Goal: Task Accomplishment & Management: Complete application form

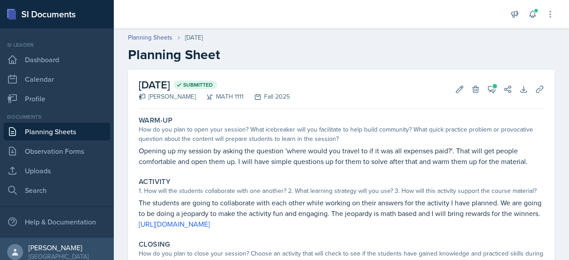
click at [193, 54] on h2 "Planning Sheet" at bounding box center [341, 55] width 427 height 16
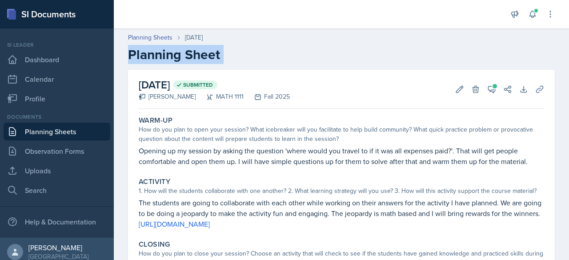
click at [193, 54] on h2 "Planning Sheet" at bounding box center [341, 55] width 427 height 16
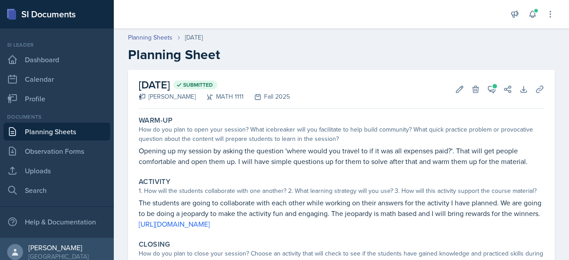
click at [56, 123] on link "Planning Sheets" at bounding box center [57, 132] width 107 height 18
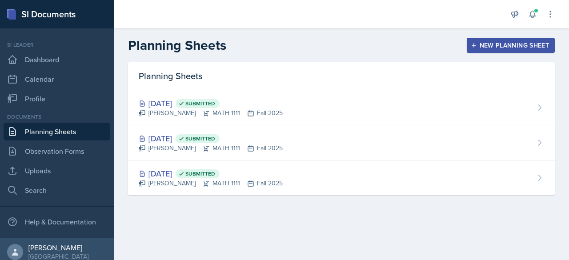
click at [485, 48] on div "New Planning Sheet" at bounding box center [511, 45] width 76 height 7
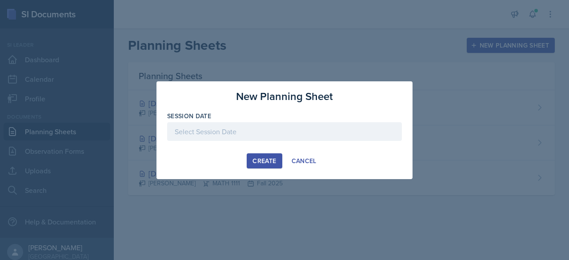
click at [291, 129] on div at bounding box center [284, 131] width 235 height 19
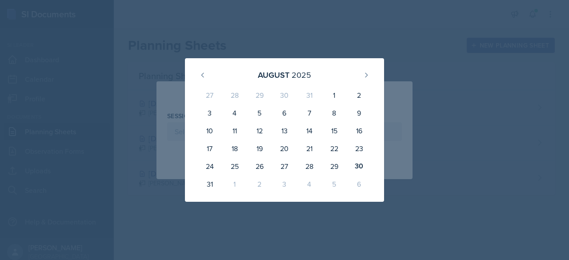
click at [234, 185] on div "1" at bounding box center [234, 184] width 25 height 18
click at [365, 76] on icon at bounding box center [366, 75] width 7 height 7
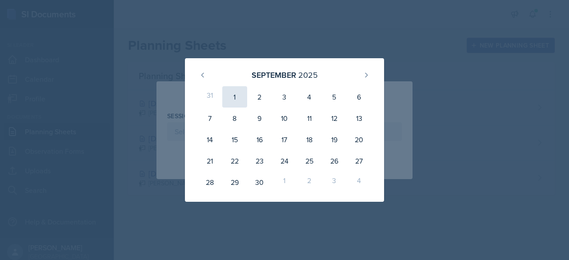
click at [237, 95] on div "1" at bounding box center [234, 96] width 25 height 21
type input "[DATE]"
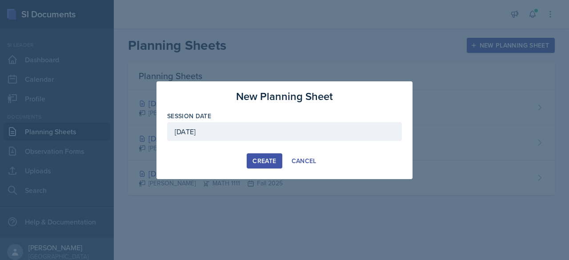
click at [264, 157] on div "Create" at bounding box center [264, 160] width 24 height 7
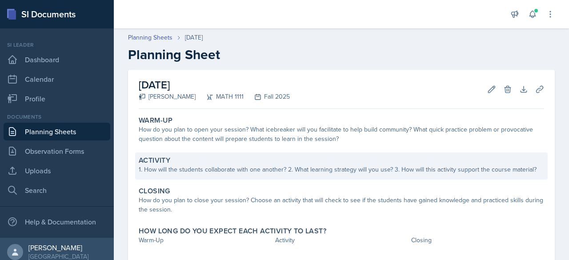
click at [212, 157] on div "Activity" at bounding box center [341, 160] width 405 height 9
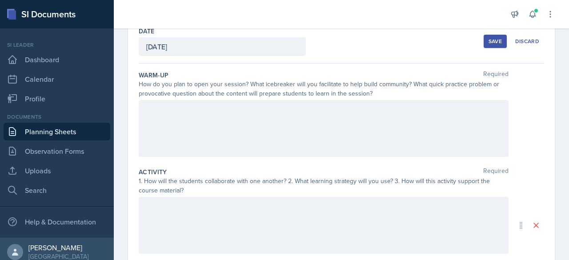
click at [215, 200] on div at bounding box center [324, 225] width 370 height 57
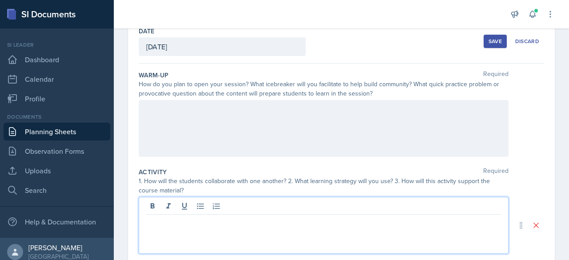
scroll to position [66, 0]
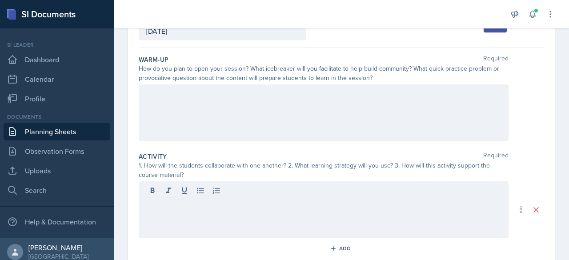
click at [72, 137] on link "Planning Sheets" at bounding box center [57, 132] width 107 height 18
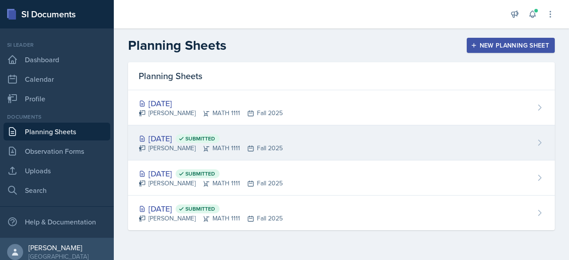
click at [199, 142] on div "[DATE] Submitted" at bounding box center [211, 138] width 144 height 12
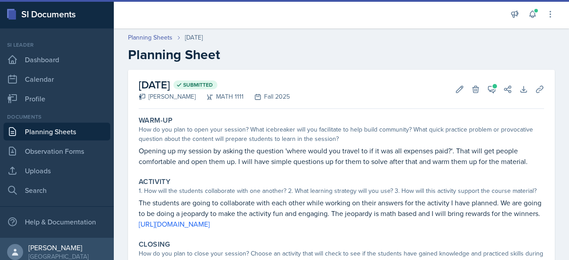
click at [190, 211] on p "The students are going to collaborate with each other while working on their an…" at bounding box center [341, 213] width 405 height 32
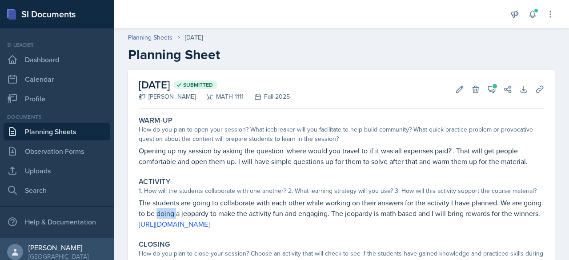
click at [190, 211] on p "The students are going to collaborate with each other while working on their an…" at bounding box center [341, 213] width 405 height 32
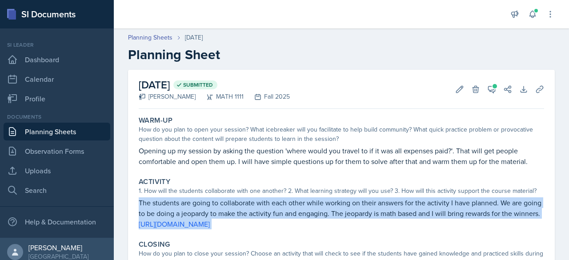
click at [190, 211] on p "The students are going to collaborate with each other while working on their an…" at bounding box center [341, 213] width 405 height 32
copy div "The students are going to collaborate with each other while working on their an…"
click at [186, 204] on p "The students are going to collaborate with each other while working on their an…" at bounding box center [341, 213] width 405 height 32
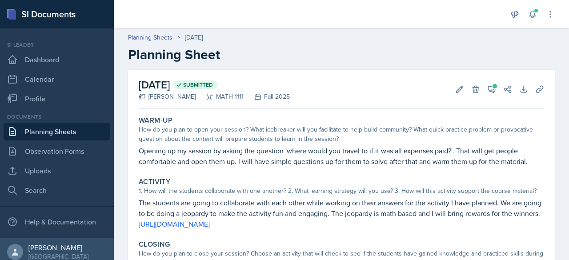
click at [64, 133] on link "Planning Sheets" at bounding box center [57, 132] width 107 height 18
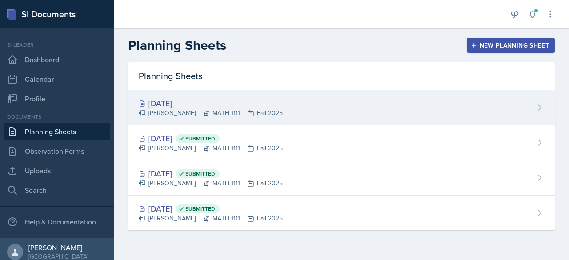
click at [527, 107] on div "[DATE] [PERSON_NAME] MATH 1111 Fall 2025" at bounding box center [341, 107] width 427 height 35
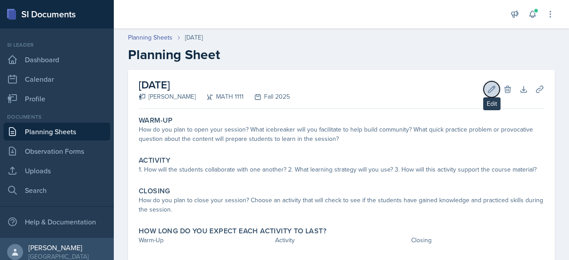
click at [487, 88] on icon at bounding box center [491, 89] width 9 height 9
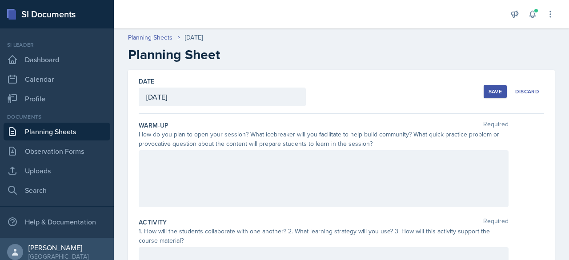
click at [219, 97] on div "[DATE]" at bounding box center [222, 97] width 167 height 19
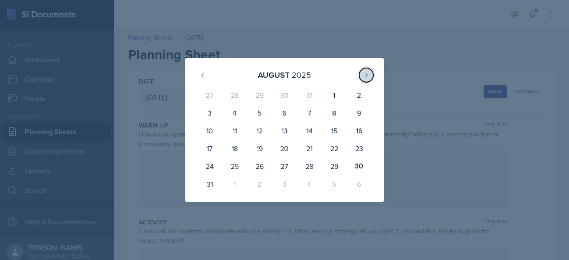
click at [371, 78] on button at bounding box center [366, 75] width 14 height 14
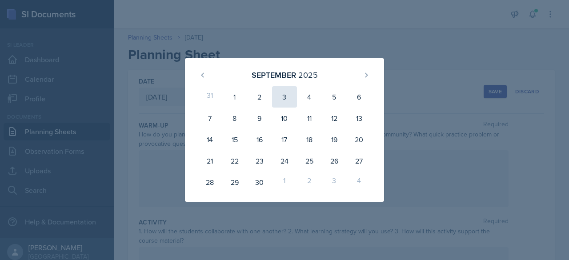
click at [296, 94] on div "3" at bounding box center [284, 96] width 25 height 21
type input "[DATE]"
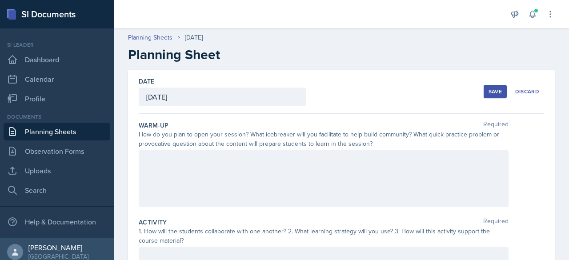
click at [332, 172] on div at bounding box center [324, 178] width 370 height 57
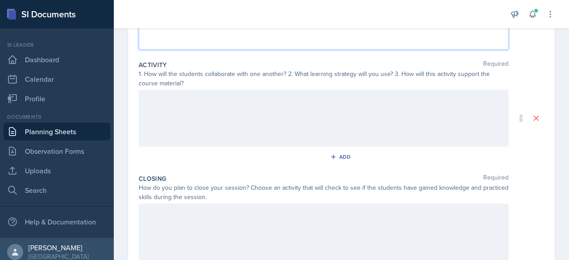
scroll to position [159, 0]
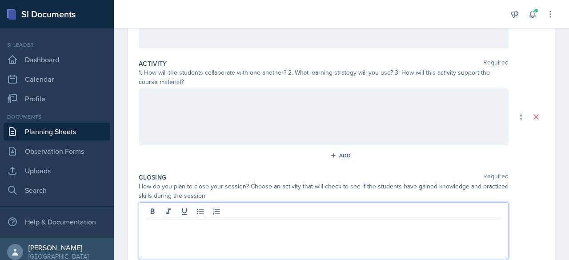
click at [279, 222] on p at bounding box center [323, 227] width 355 height 11
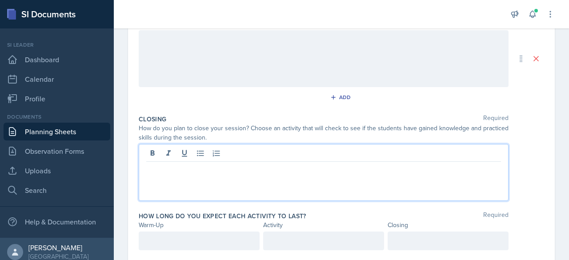
scroll to position [241, 0]
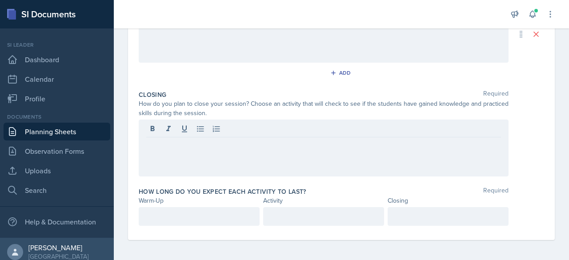
click at [231, 222] on div at bounding box center [199, 216] width 121 height 19
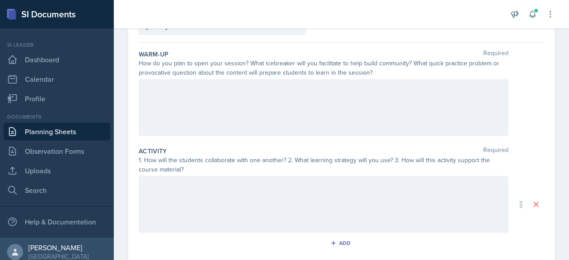
click at [224, 96] on div at bounding box center [324, 107] width 370 height 57
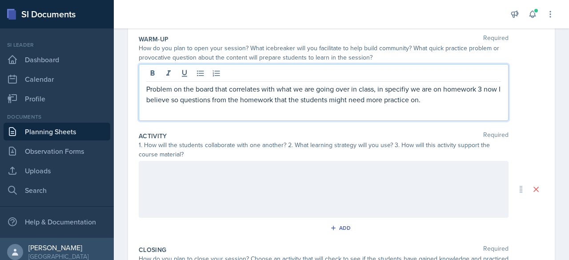
click at [397, 84] on p "Problem on the board that correlates with what we are going over in class, in s…" at bounding box center [323, 94] width 355 height 21
click at [232, 175] on div at bounding box center [324, 189] width 370 height 57
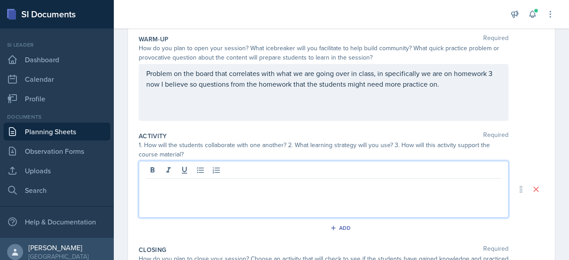
scroll to position [102, 0]
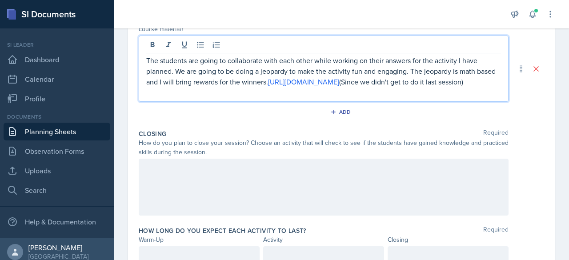
click at [342, 204] on div at bounding box center [324, 187] width 370 height 57
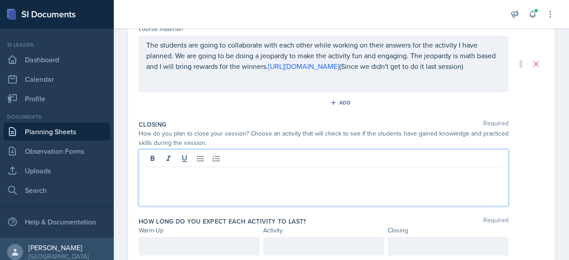
scroll to position [227, 0]
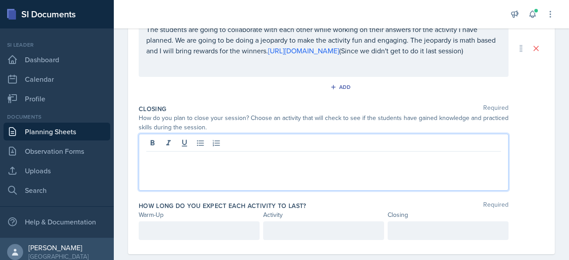
click at [469, 48] on p "The students are going to collaborate with each other while working on their an…" at bounding box center [323, 40] width 355 height 32
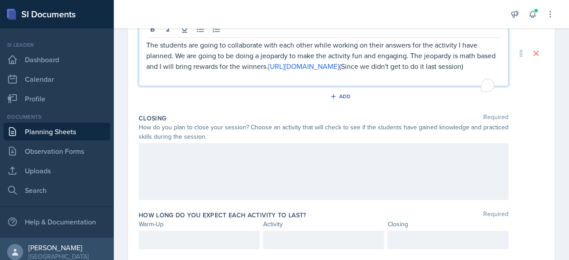
scroll to position [243, 0]
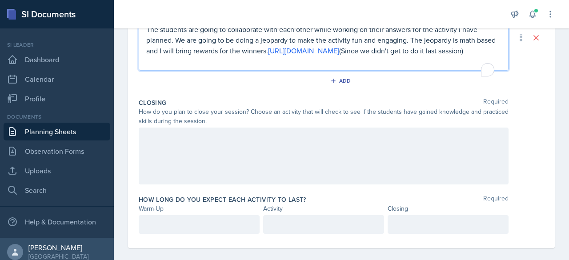
click at [469, 48] on p "The students are going to collaborate with each other while working on their an…" at bounding box center [323, 40] width 355 height 32
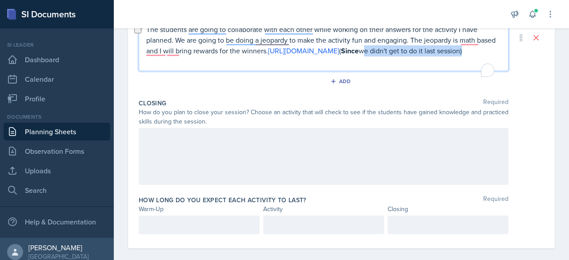
drag, startPoint x: 246, startPoint y: 60, endPoint x: 145, endPoint y: 60, distance: 100.9
click at [145, 60] on div "The students are going to collaborate with each other while working on their an…" at bounding box center [324, 37] width 370 height 67
click at [313, 56] on p "The students are going to collaborate with each other while working on their an…" at bounding box center [323, 40] width 355 height 32
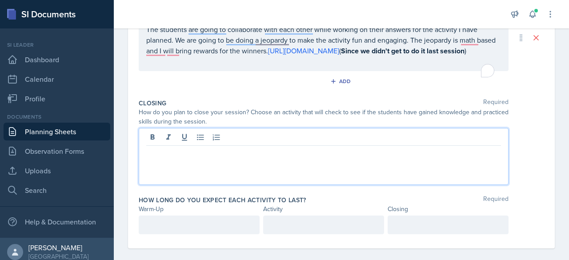
click at [179, 149] on div at bounding box center [324, 156] width 370 height 57
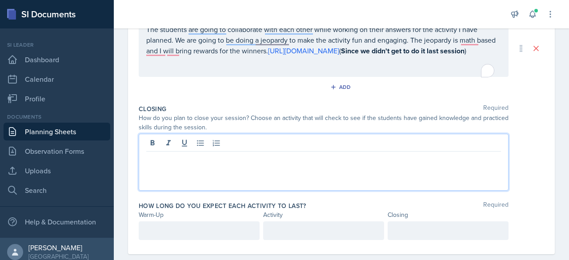
click at [177, 158] on p at bounding box center [323, 158] width 355 height 11
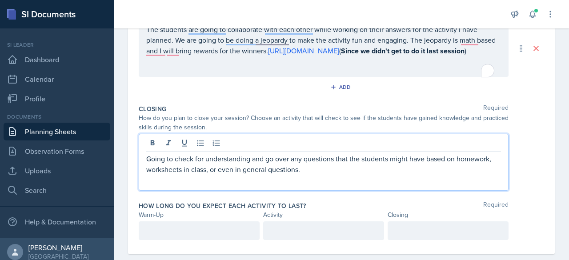
click at [177, 245] on div "How long do you expect each activity to last? Required Warm-Up Activity Closing" at bounding box center [341, 222] width 405 height 49
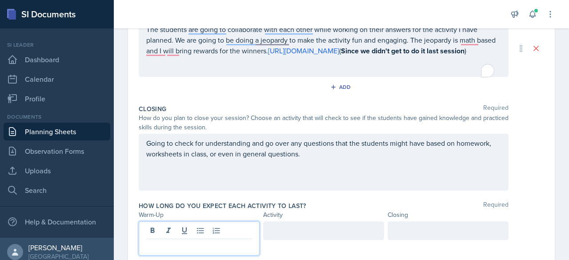
click at [184, 234] on div at bounding box center [199, 238] width 121 height 34
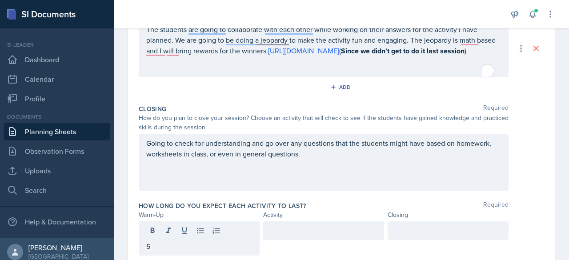
click at [265, 233] on div at bounding box center [323, 230] width 121 height 19
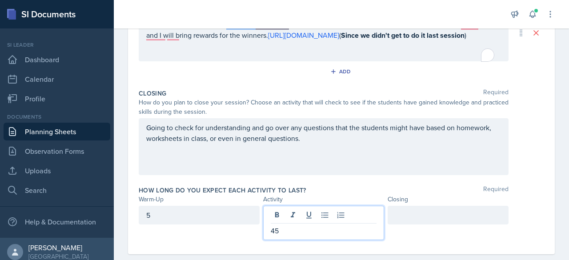
click at [409, 224] on div at bounding box center [448, 215] width 121 height 19
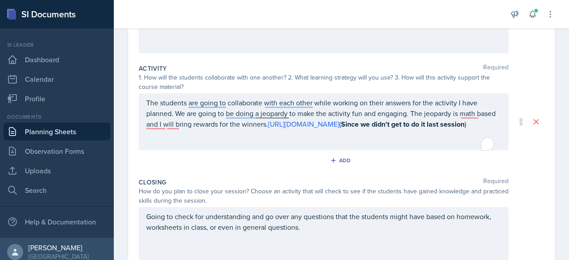
scroll to position [154, 0]
click at [409, 55] on div "Warm-Up Required How do you plan to open your session? What icebreaker will you…" at bounding box center [341, 12] width 405 height 97
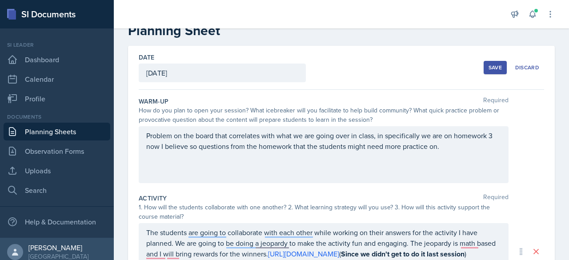
scroll to position [22, 0]
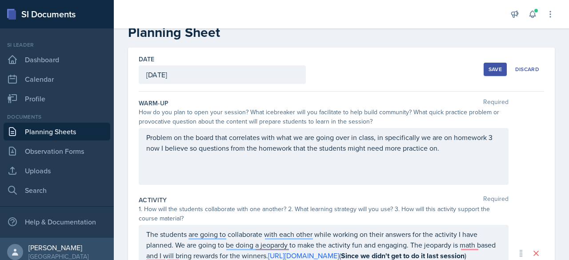
click at [489, 71] on div "Save" at bounding box center [495, 69] width 13 height 7
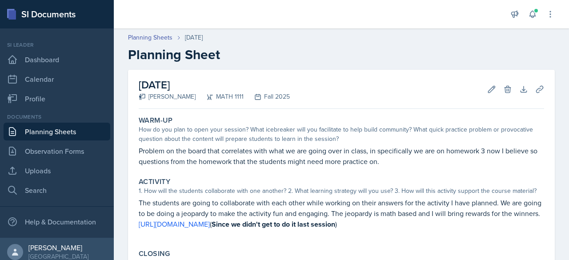
scroll to position [142, 0]
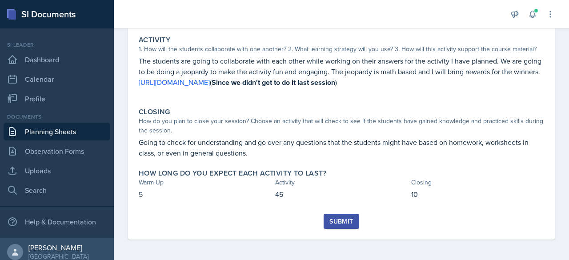
click at [333, 218] on div "Submit" at bounding box center [341, 221] width 24 height 7
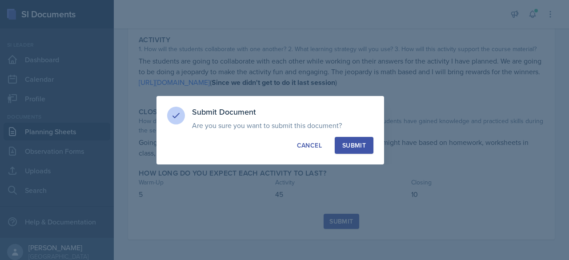
click at [349, 147] on div "Submit" at bounding box center [354, 145] width 24 height 9
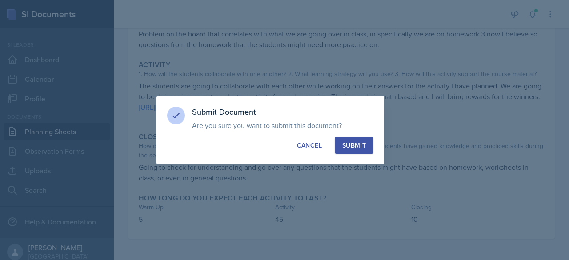
scroll to position [116, 0]
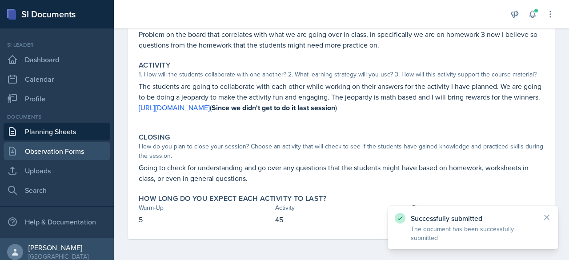
click at [84, 149] on link "Observation Forms" at bounding box center [57, 151] width 107 height 18
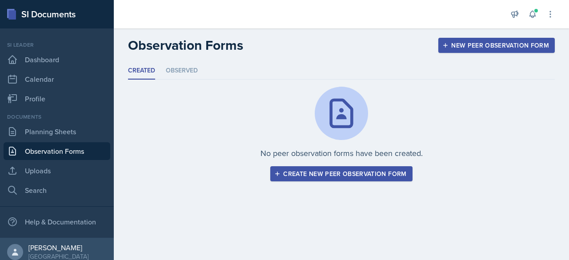
click at [312, 172] on div "Create new peer observation form" at bounding box center [341, 173] width 130 height 7
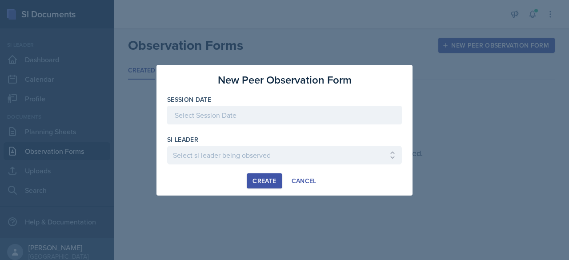
click at [255, 118] on div at bounding box center [284, 115] width 235 height 19
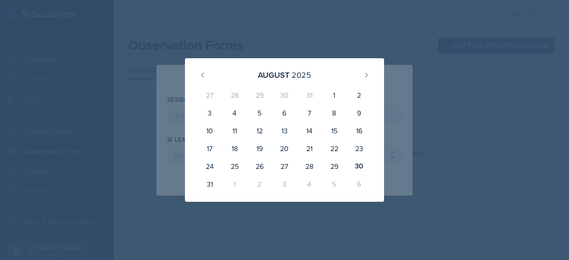
click at [379, 64] on div "[DATE] 27 28 29 30 31 1 2 3 4 5 6 7 8 9 10 11 12 13 14 15 16 17 18 19 20 21 22 …" at bounding box center [284, 130] width 199 height 144
click at [401, 59] on div "[DATE] 27 28 29 30 31 1 2 3 4 5 6 7 8 9 10 11 12 13 14 15 16 17 18 19 20 21 22 …" at bounding box center [284, 130] width 256 height 144
click at [197, 68] on div "[DATE]" at bounding box center [285, 74] width 178 height 19
click at [249, 17] on div at bounding box center [284, 130] width 569 height 260
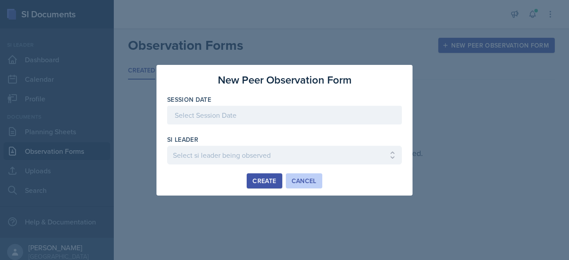
click at [301, 177] on div "Cancel" at bounding box center [304, 180] width 25 height 7
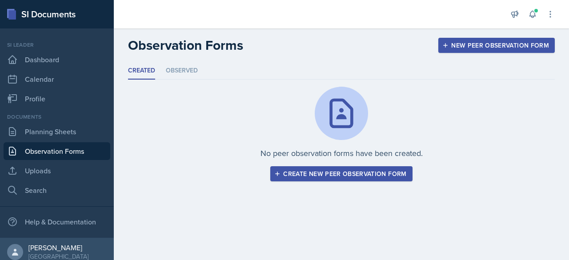
click at [569, 90] on div "Created Observed Created Observed No peer observation forms have been created. …" at bounding box center [341, 132] width 455 height 140
